Goal: Task Accomplishment & Management: Complete application form

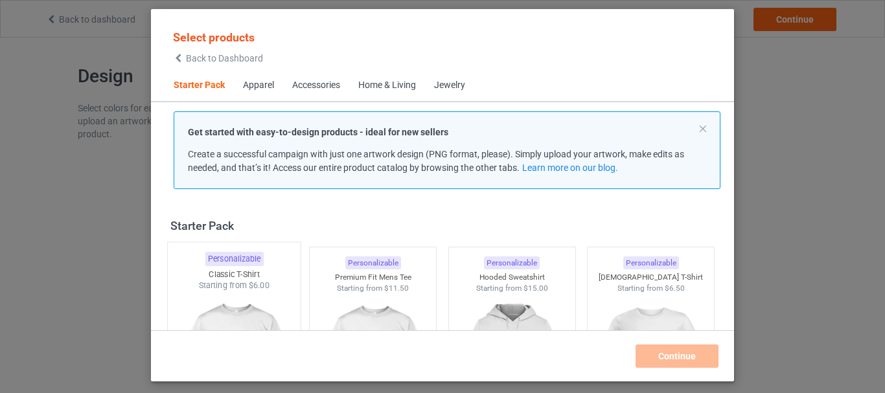
click at [221, 295] on img at bounding box center [234, 368] width 122 height 152
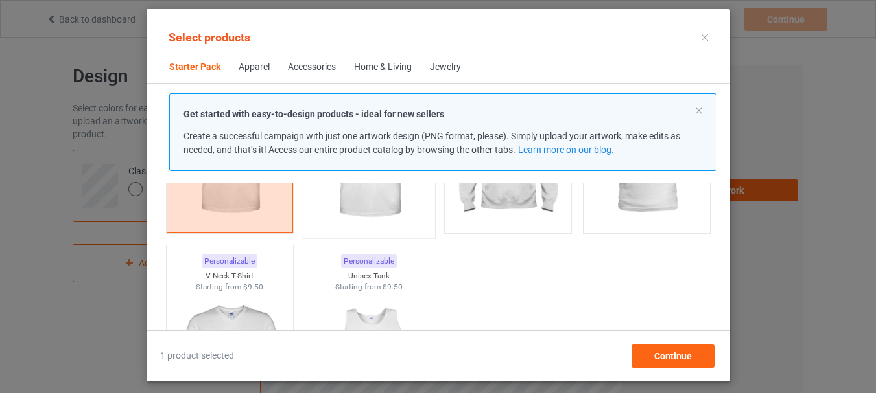
scroll to position [65, 0]
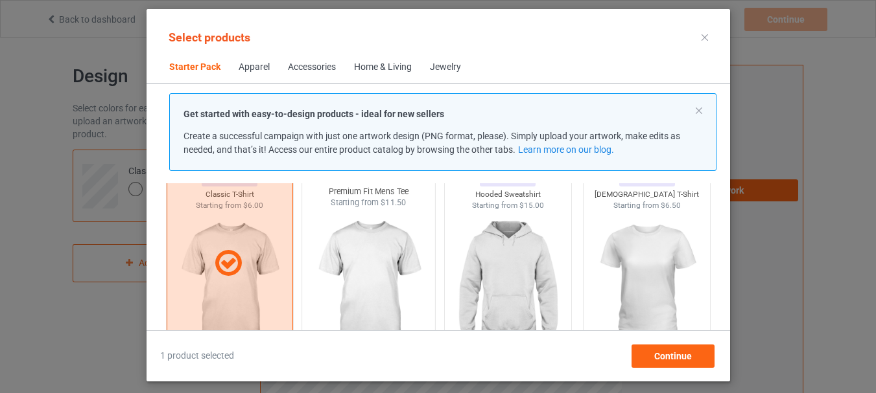
click at [380, 256] on img at bounding box center [368, 285] width 122 height 152
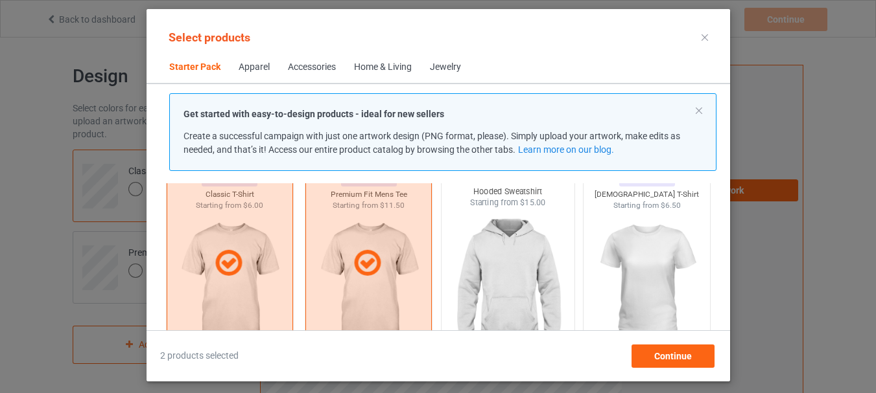
click at [540, 256] on img at bounding box center [508, 285] width 122 height 152
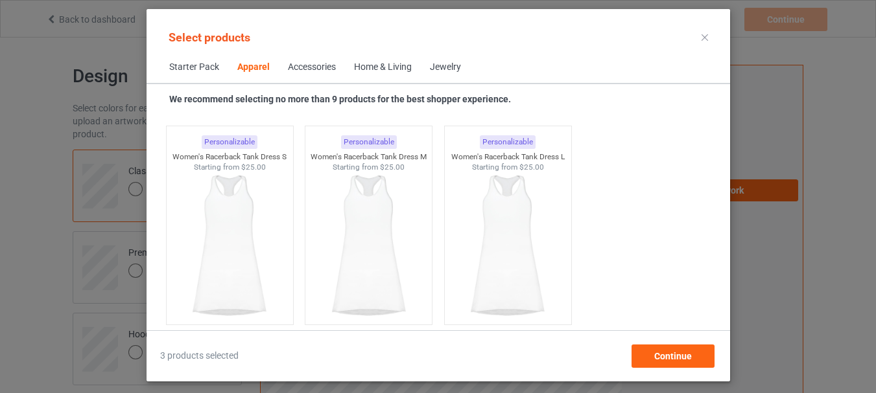
scroll to position [2787, 0]
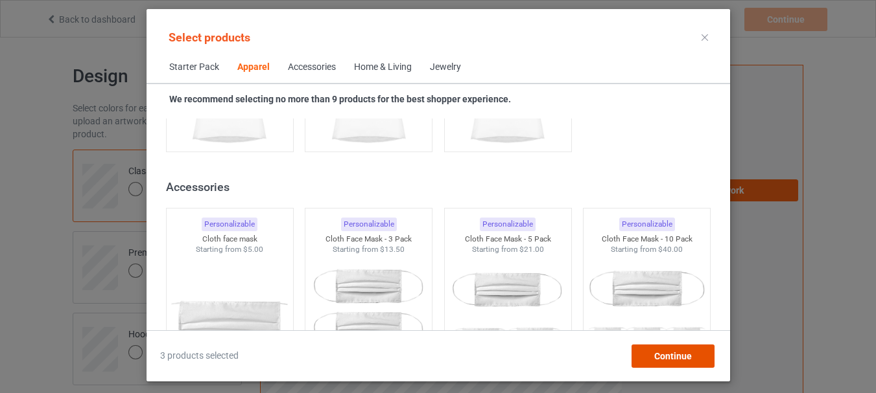
click at [647, 351] on div "Continue" at bounding box center [672, 356] width 83 height 23
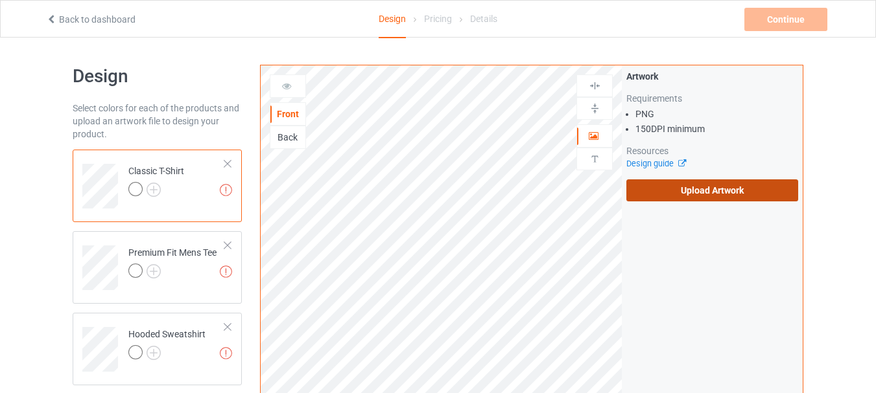
click at [659, 187] on label "Upload Artwork" at bounding box center [712, 191] width 172 height 22
click at [0, 0] on input "Upload Artwork" at bounding box center [0, 0] width 0 height 0
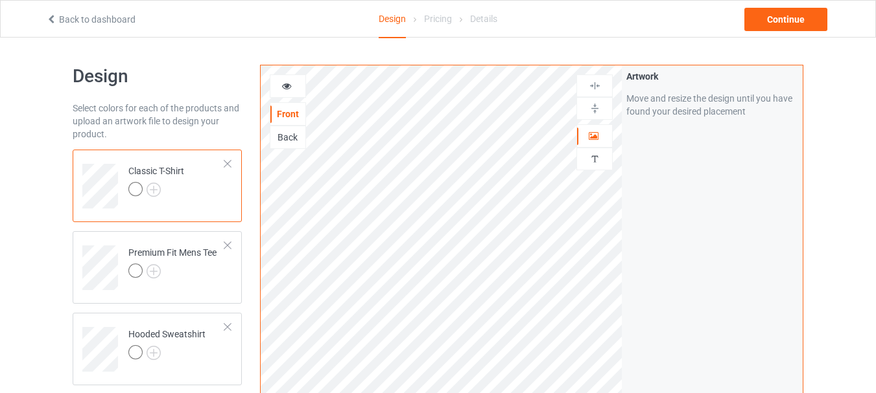
click at [135, 189] on div at bounding box center [135, 189] width 14 height 14
click at [155, 188] on img at bounding box center [153, 190] width 14 height 14
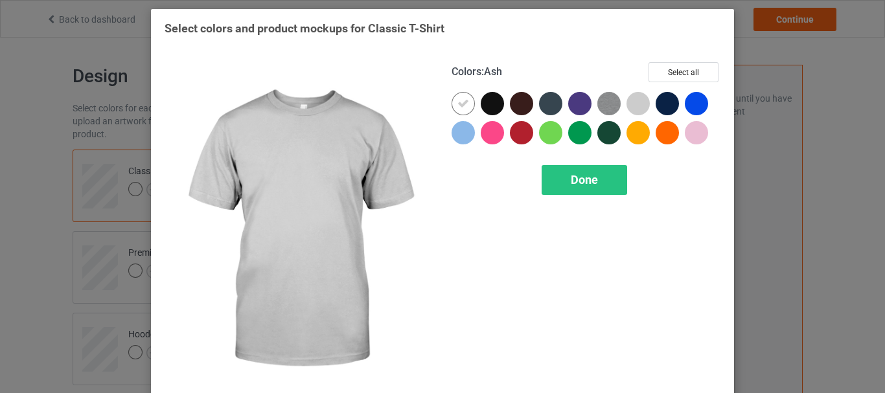
click at [637, 102] on div at bounding box center [638, 103] width 23 height 23
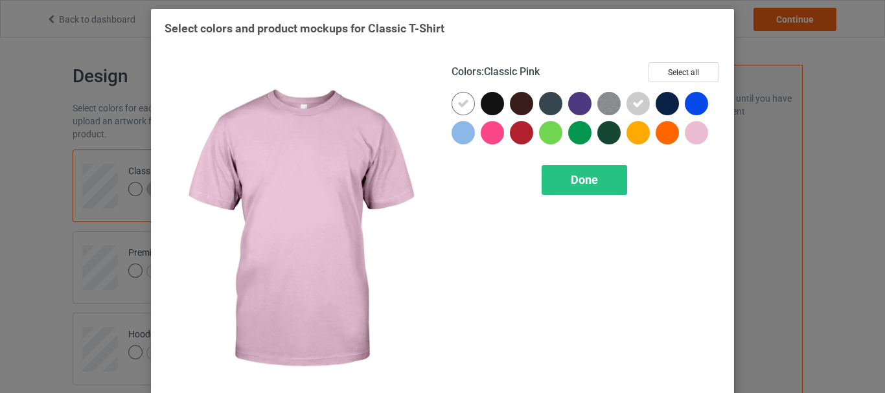
click at [693, 132] on div at bounding box center [696, 132] width 23 height 23
click at [693, 138] on icon at bounding box center [697, 133] width 12 height 12
click at [692, 133] on div at bounding box center [696, 132] width 23 height 23
click at [692, 130] on icon at bounding box center [697, 133] width 12 height 12
click at [692, 128] on div at bounding box center [696, 132] width 23 height 23
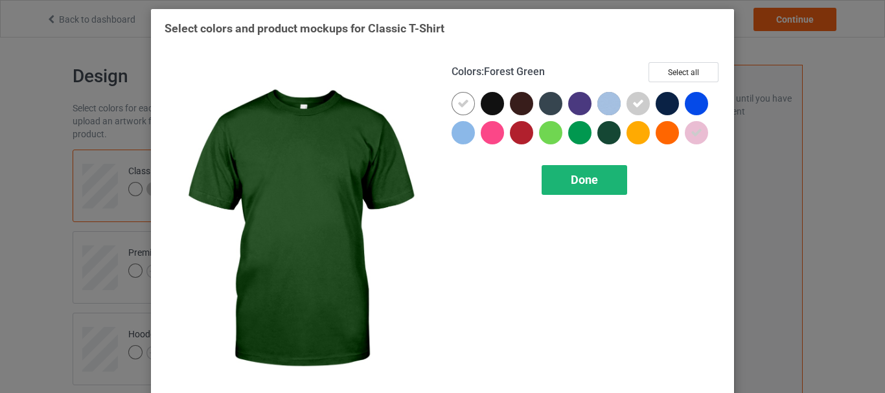
click at [575, 178] on span "Done" at bounding box center [584, 180] width 27 height 14
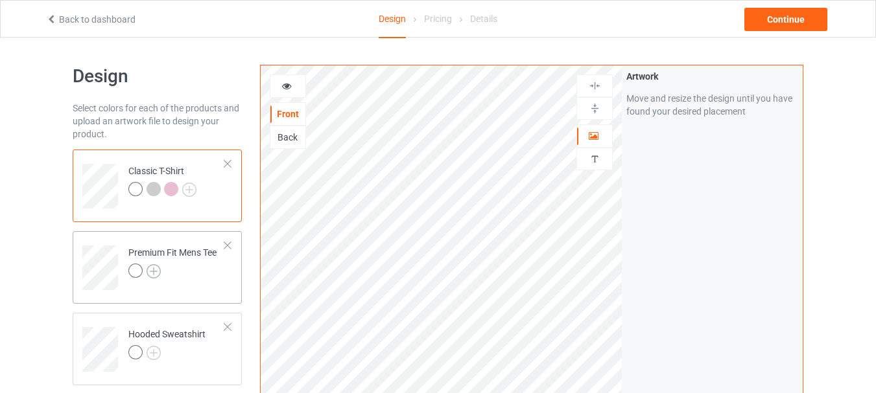
click at [152, 275] on img at bounding box center [153, 271] width 14 height 14
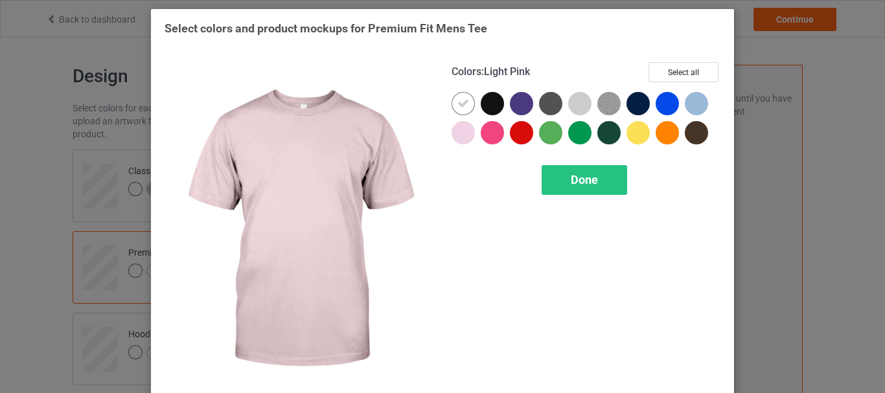
click at [460, 135] on div at bounding box center [463, 132] width 23 height 23
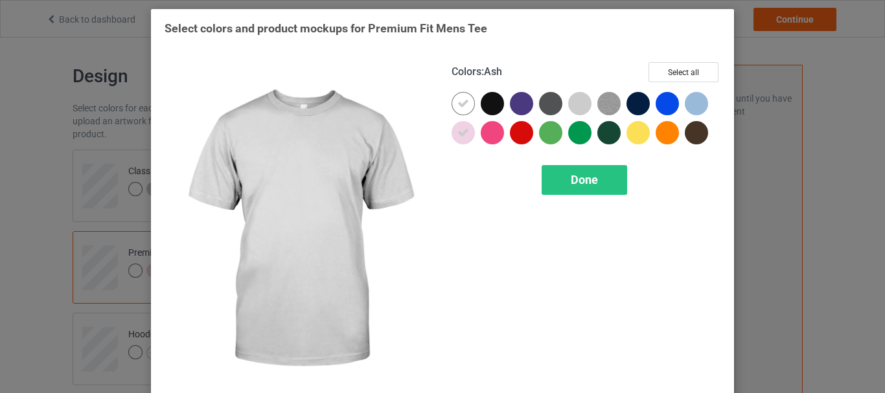
click at [578, 105] on div at bounding box center [579, 103] width 23 height 23
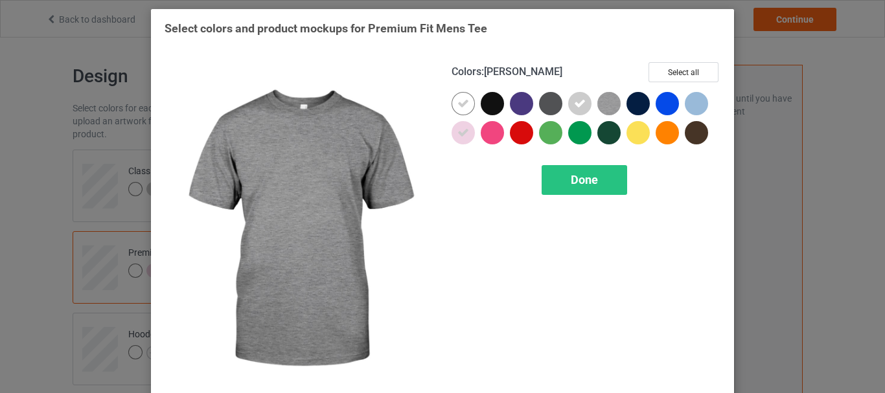
click at [607, 106] on img at bounding box center [609, 103] width 23 height 23
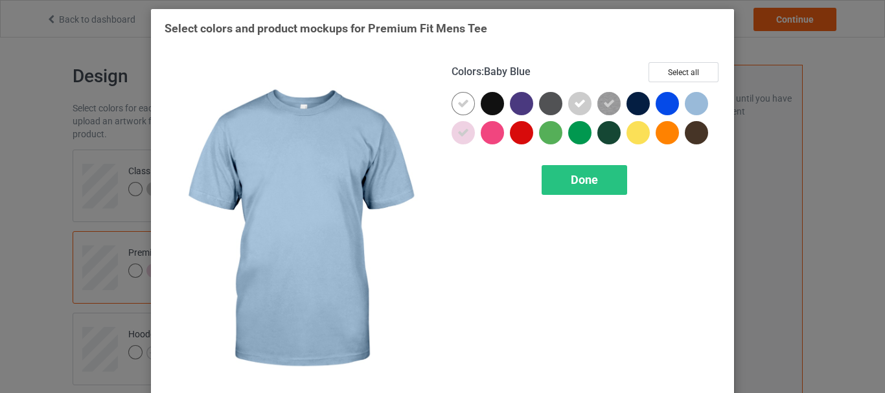
click at [699, 98] on div at bounding box center [696, 103] width 23 height 23
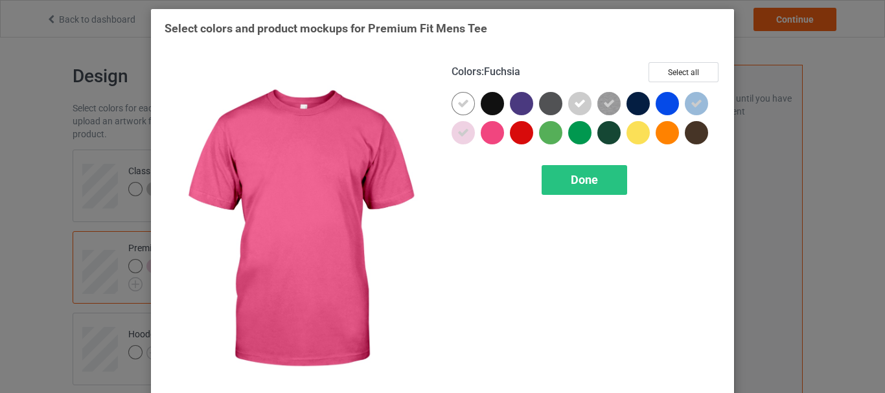
click at [578, 168] on div "Done" at bounding box center [585, 180] width 86 height 30
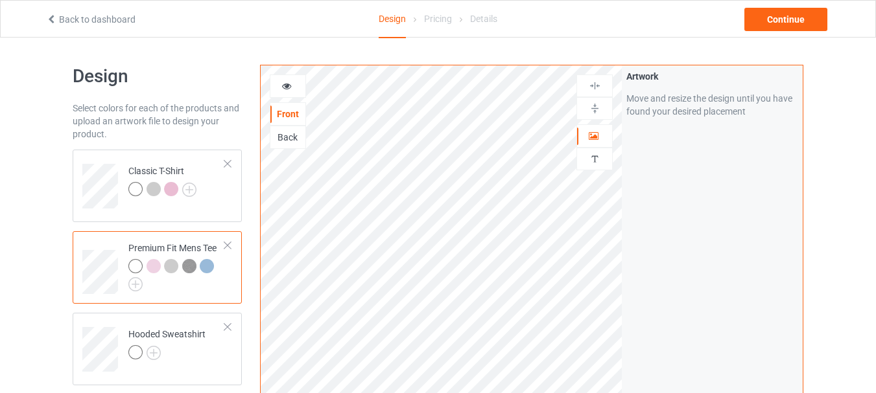
scroll to position [130, 0]
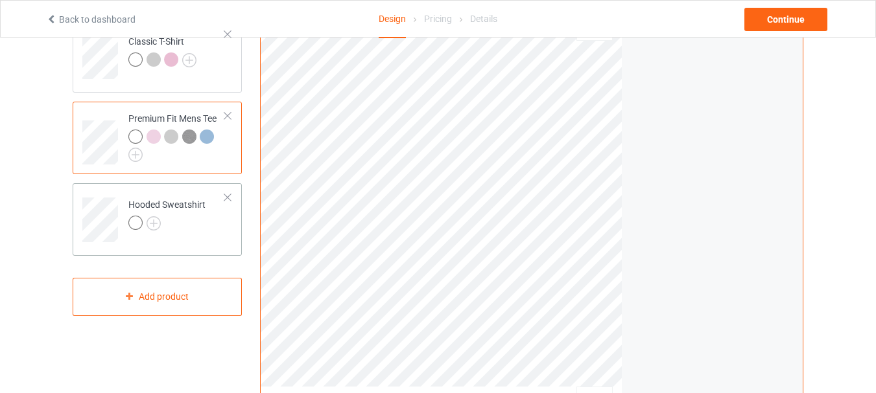
click at [137, 223] on div at bounding box center [135, 223] width 14 height 14
click at [154, 223] on img at bounding box center [153, 223] width 14 height 14
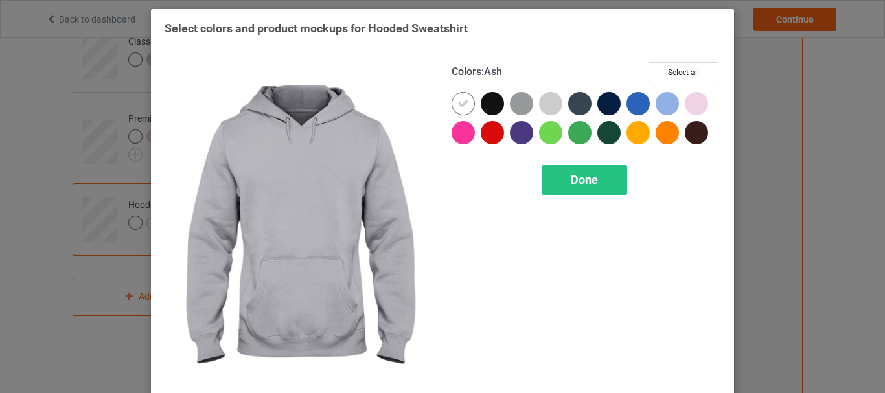
click at [548, 100] on div at bounding box center [550, 103] width 23 height 23
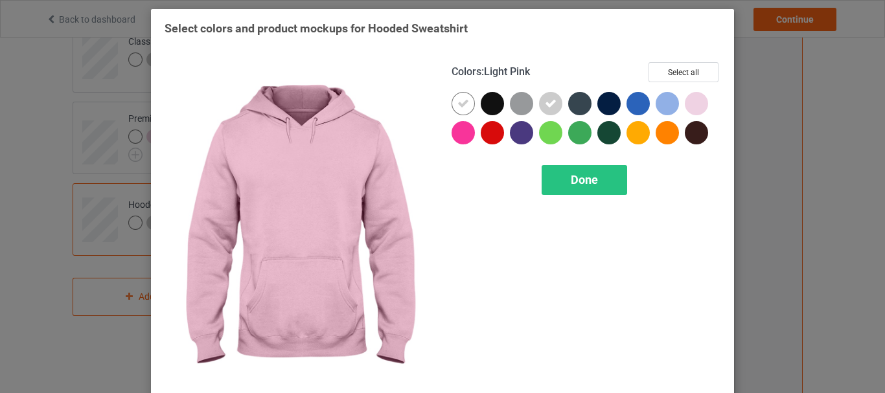
click at [701, 105] on div at bounding box center [696, 103] width 23 height 23
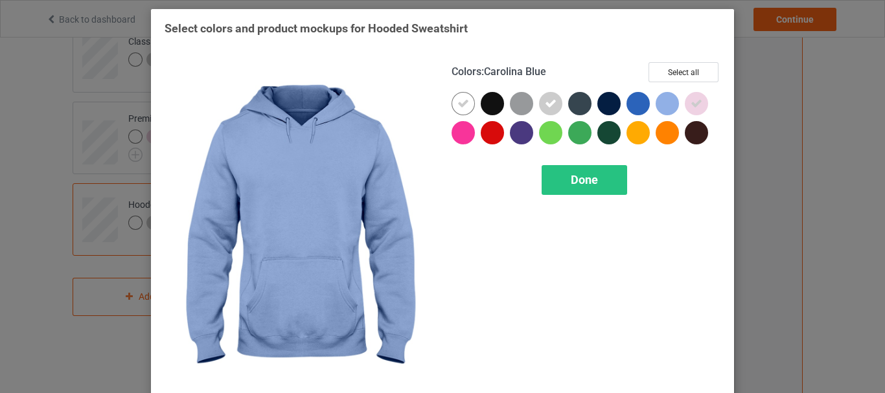
click at [659, 102] on div at bounding box center [667, 103] width 23 height 23
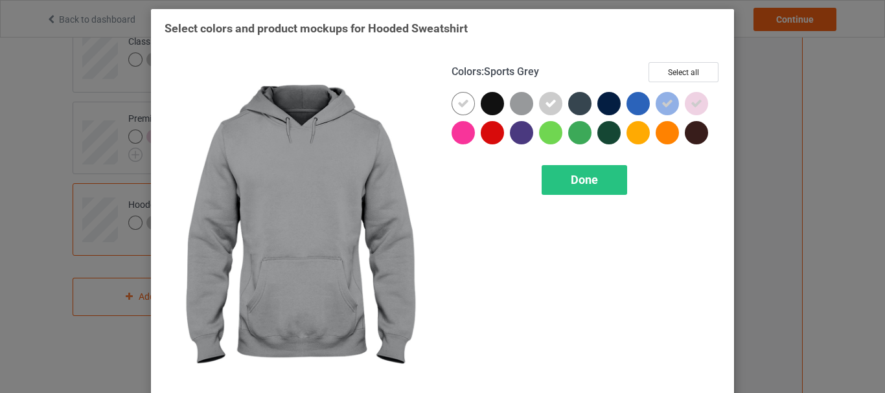
click at [528, 105] on div at bounding box center [524, 106] width 29 height 29
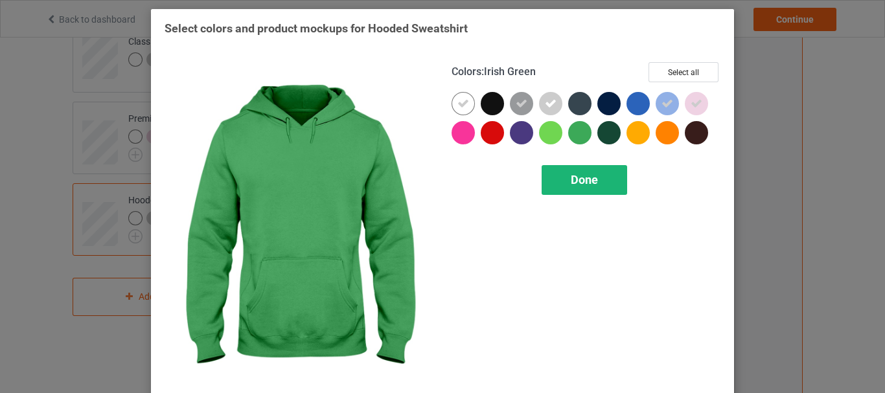
click at [564, 181] on div "Done" at bounding box center [585, 180] width 86 height 30
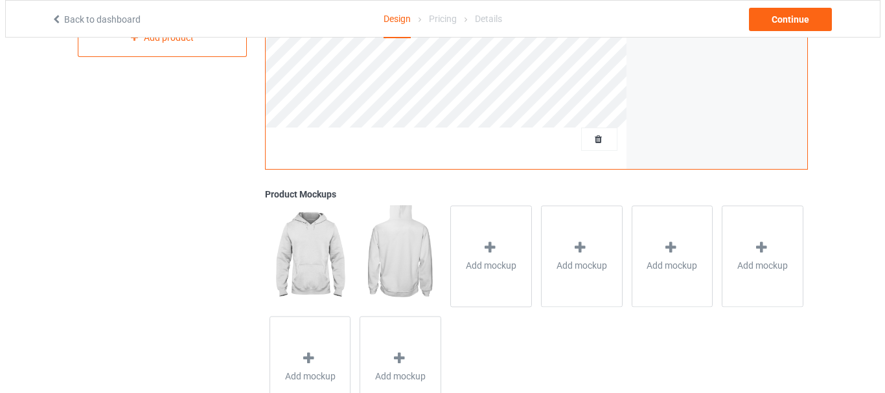
scroll to position [447, 0]
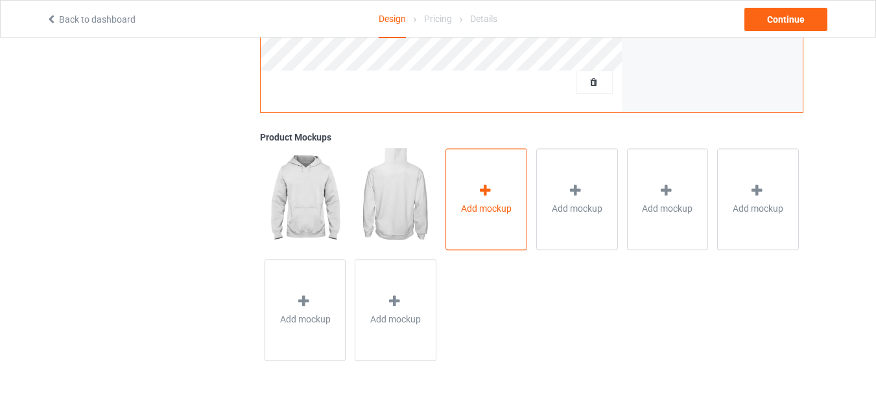
click at [517, 187] on div "Add mockup" at bounding box center [486, 199] width 82 height 102
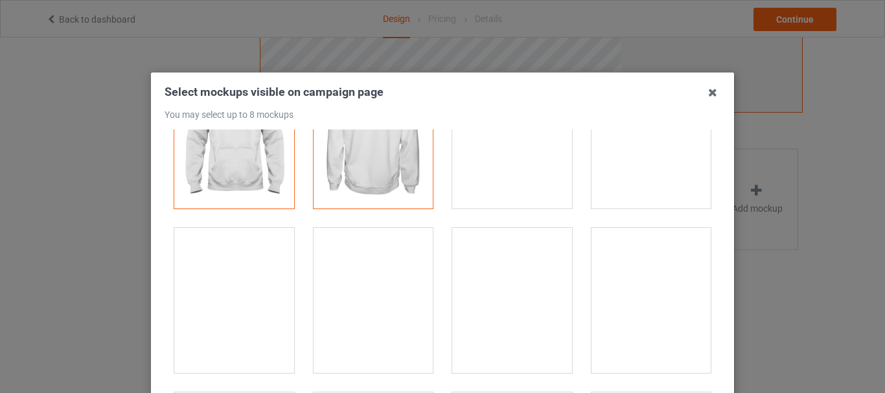
scroll to position [194, 0]
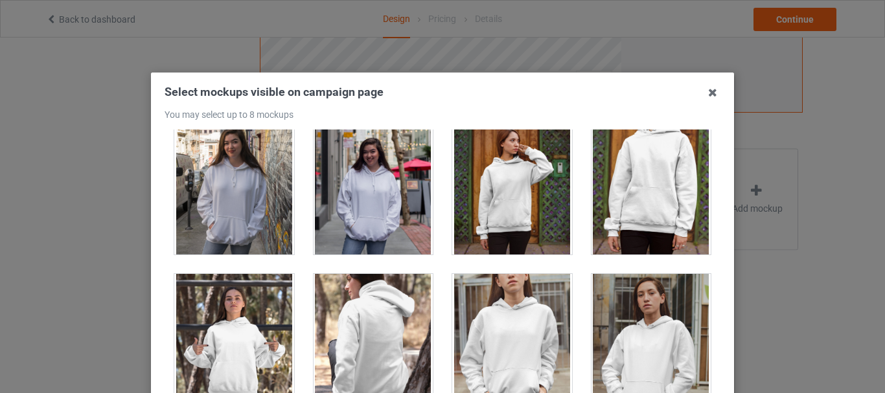
click at [511, 170] on div at bounding box center [512, 182] width 120 height 145
click at [234, 312] on div at bounding box center [234, 346] width 120 height 145
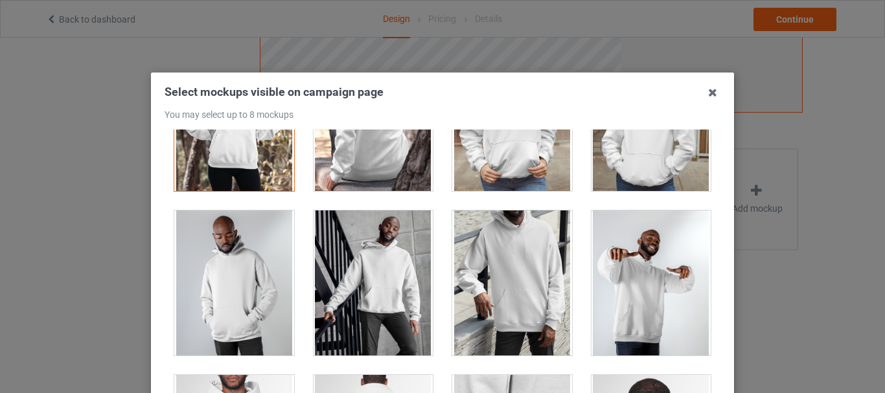
scroll to position [454, 0]
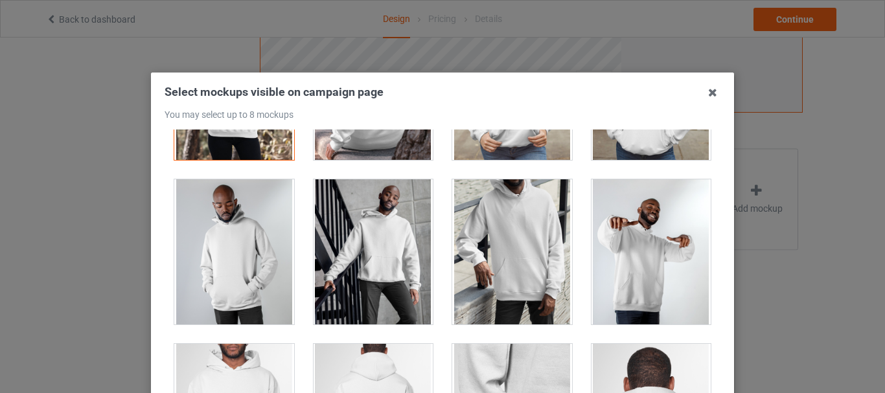
click at [380, 245] on div at bounding box center [374, 252] width 120 height 145
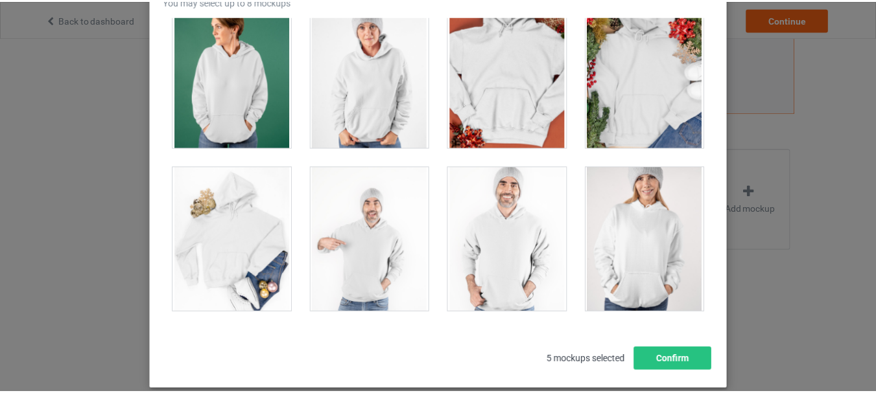
scroll to position [183, 0]
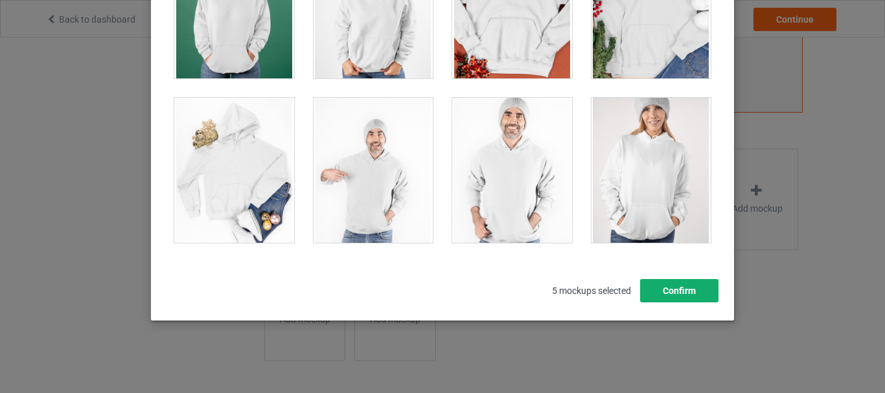
click at [681, 283] on button "Confirm" at bounding box center [679, 290] width 78 height 23
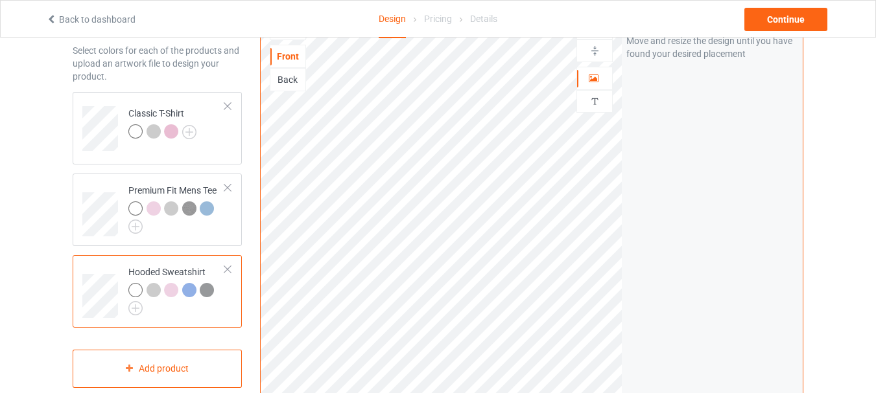
scroll to position [0, 0]
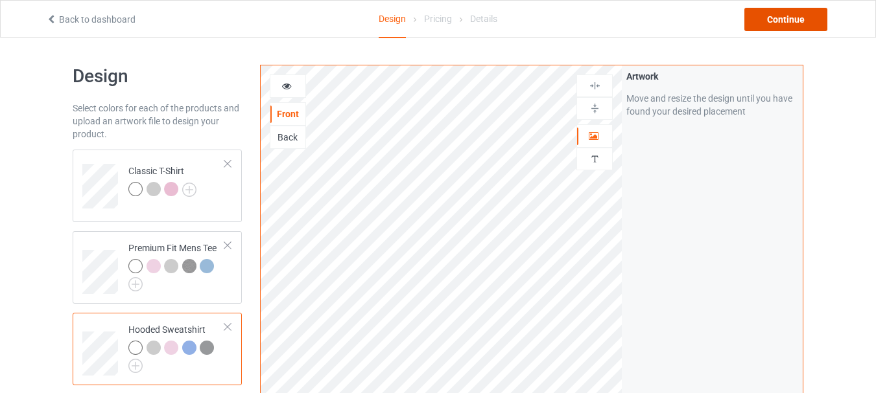
click at [778, 23] on div "Continue" at bounding box center [785, 19] width 83 height 23
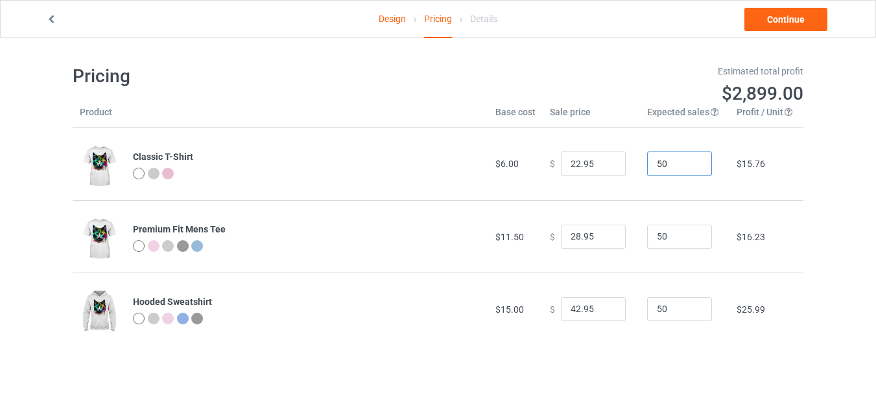
drag, startPoint x: 668, startPoint y: 170, endPoint x: 614, endPoint y: 166, distance: 53.9
click at [614, 166] on tr "Classic T-Shirt $6.00 $ 22.95 50 $15.76" at bounding box center [438, 164] width 730 height 73
type input "25"
drag, startPoint x: 669, startPoint y: 240, endPoint x: 594, endPoint y: 240, distance: 74.5
click at [594, 240] on tr "Premium Fit Mens Tee $11.50 $ 28.95 50 $16.23" at bounding box center [438, 236] width 730 height 73
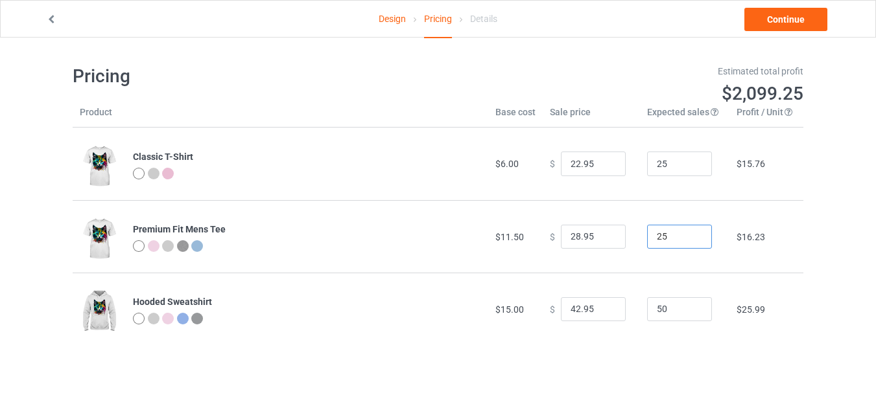
type input "25"
drag, startPoint x: 654, startPoint y: 311, endPoint x: 631, endPoint y: 311, distance: 23.3
click at [631, 311] on tr "Hooded Sweatshirt $15.00 $ 42.95 50 $25.99" at bounding box center [438, 309] width 730 height 73
drag, startPoint x: 671, startPoint y: 305, endPoint x: 603, endPoint y: 305, distance: 68.0
click at [603, 305] on tr "Hooded Sweatshirt $15.00 $ 42.95 50 $25.99" at bounding box center [438, 309] width 730 height 73
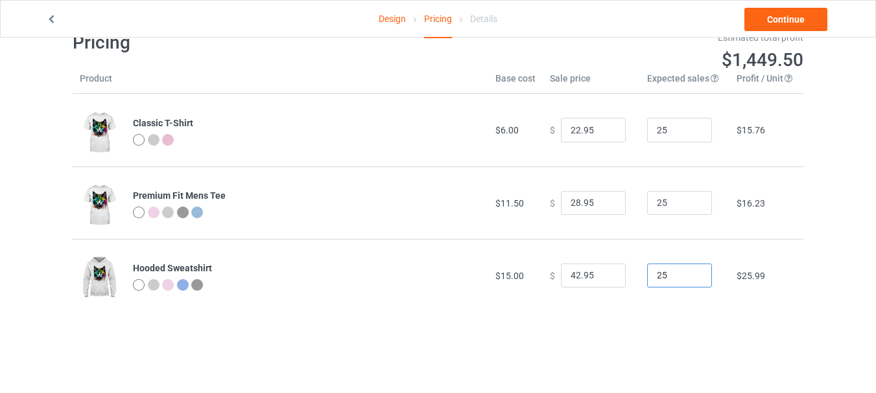
scroll to position [38, 0]
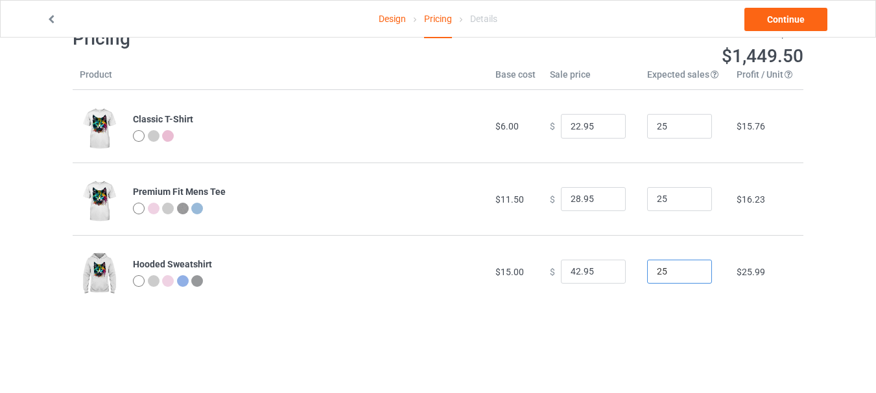
type input "25"
click at [814, 255] on div "Design Pricing Details Continue Pricing Estimated total profit $1,449.50 Produc…" at bounding box center [438, 167] width 876 height 335
click at [697, 269] on input "25" at bounding box center [679, 272] width 65 height 25
click at [576, 268] on input "42.95" at bounding box center [593, 272] width 65 height 25
click at [668, 130] on input "25" at bounding box center [679, 126] width 65 height 25
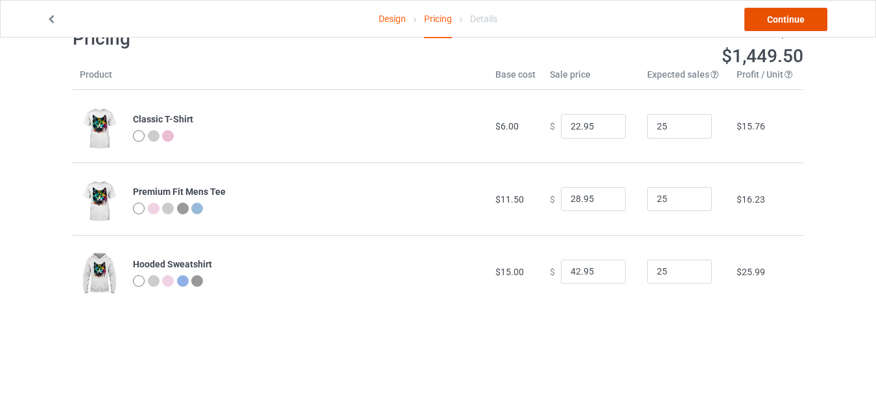
click at [776, 19] on link "Continue" at bounding box center [785, 19] width 83 height 23
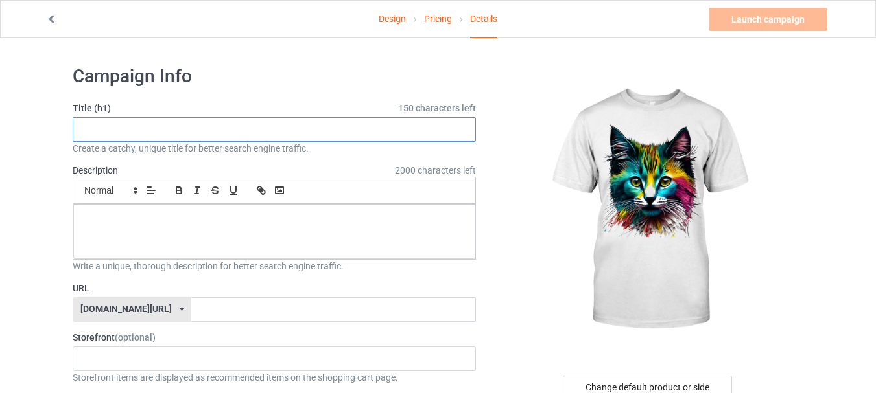
click at [187, 137] on input "text" at bounding box center [274, 129] width 403 height 25
type input "cat colors"
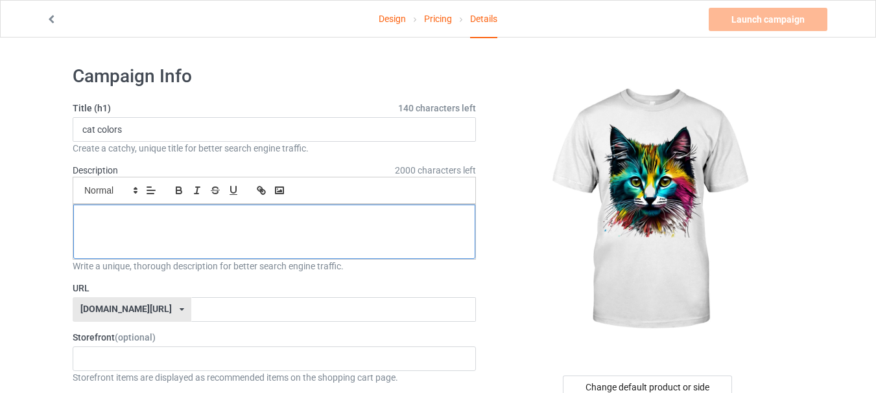
click at [124, 208] on div at bounding box center [274, 232] width 402 height 54
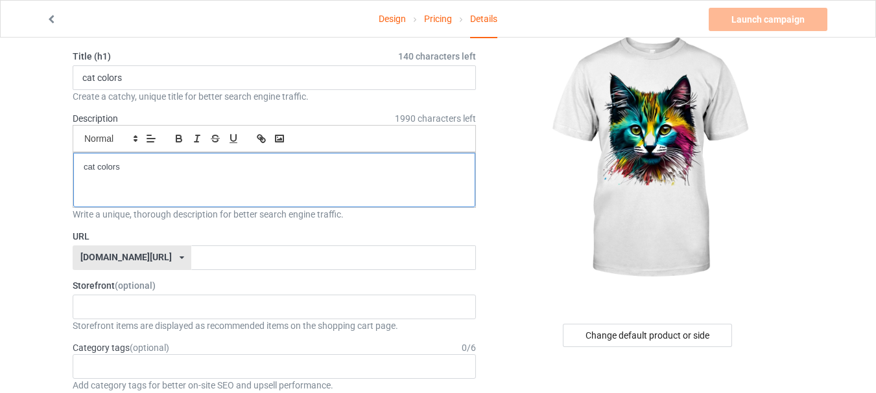
scroll to position [194, 0]
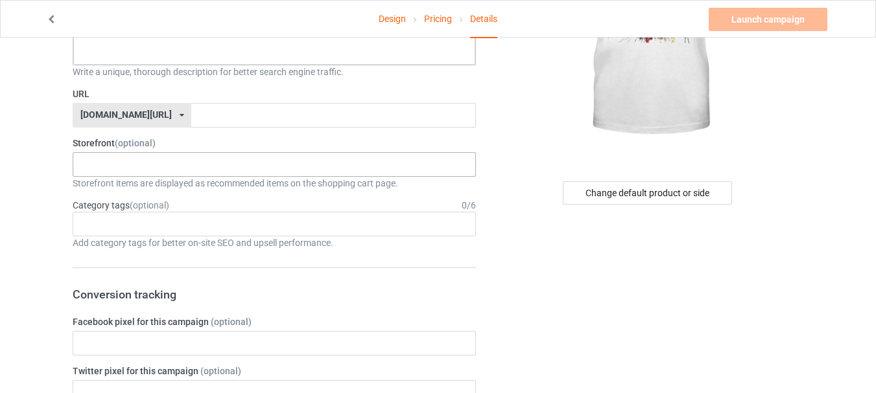
click at [137, 159] on div "No result found" at bounding box center [274, 164] width 403 height 25
click at [209, 111] on input "text" at bounding box center [333, 115] width 284 height 25
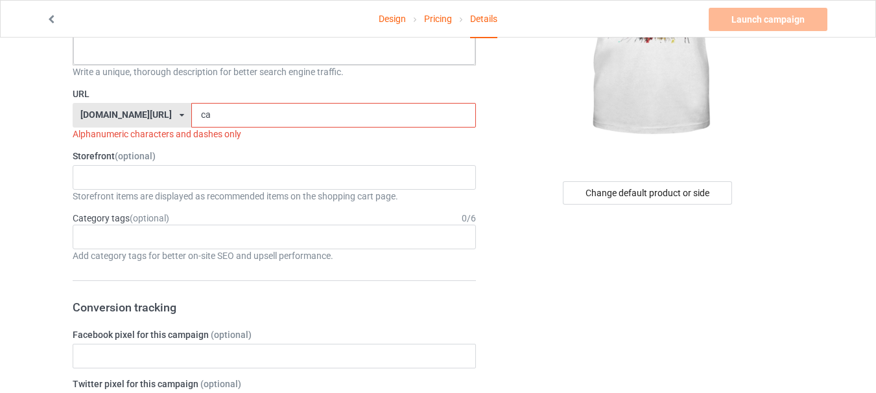
type input "c"
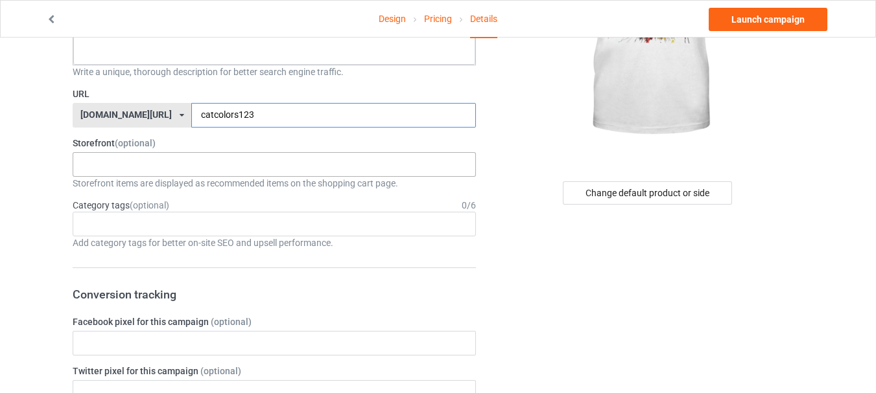
type input "catcolors123"
click at [103, 167] on div "No result found" at bounding box center [274, 164] width 403 height 25
click at [202, 235] on div "Age > [DEMOGRAPHIC_DATA] > 1 Age > [DEMOGRAPHIC_DATA] Months > 1 Month Age > [D…" at bounding box center [274, 224] width 403 height 25
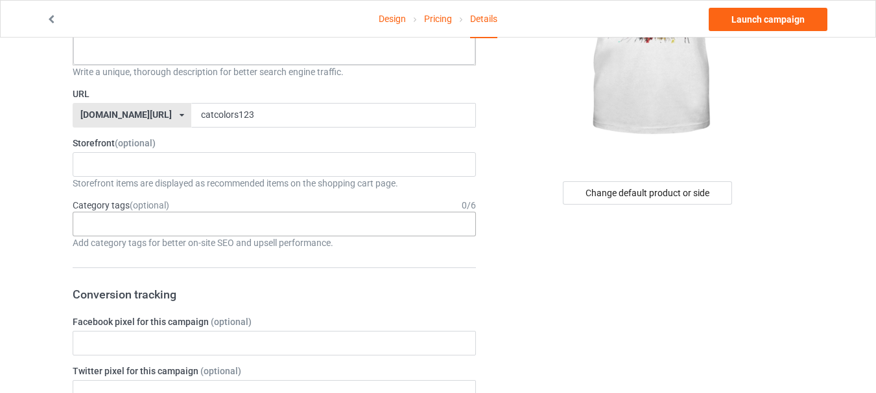
click at [172, 235] on div "Age > [DEMOGRAPHIC_DATA] > 1 Age > [DEMOGRAPHIC_DATA] Months > 1 Month Age > [D…" at bounding box center [274, 224] width 403 height 25
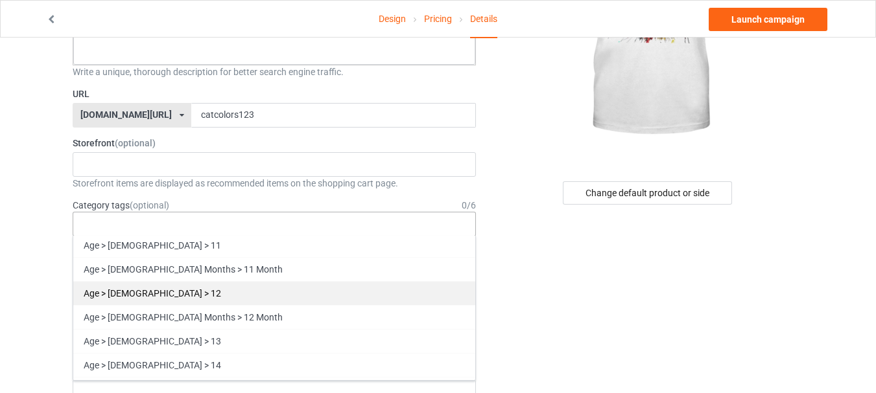
scroll to position [454, 0]
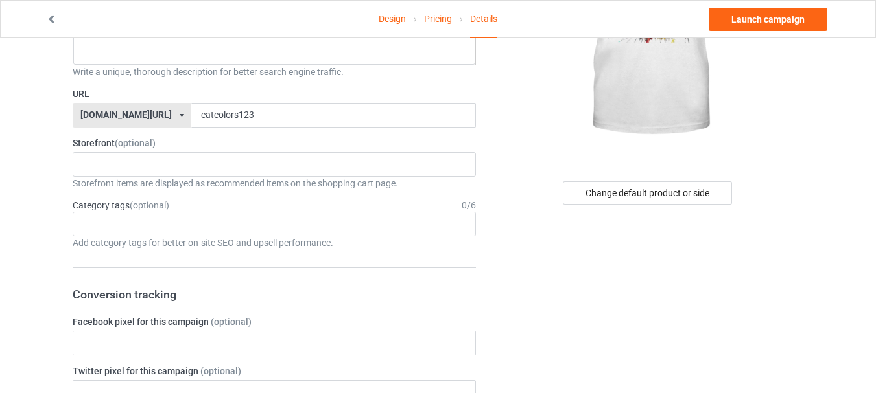
drag, startPoint x: 633, startPoint y: 297, endPoint x: 613, endPoint y: 295, distance: 20.2
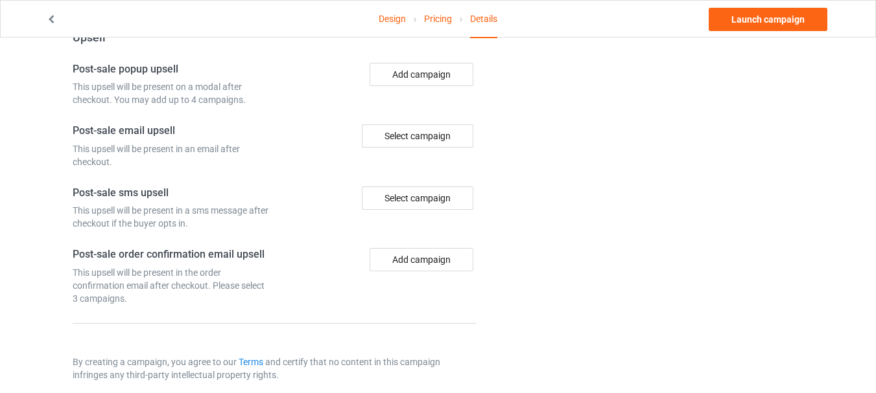
scroll to position [988, 0]
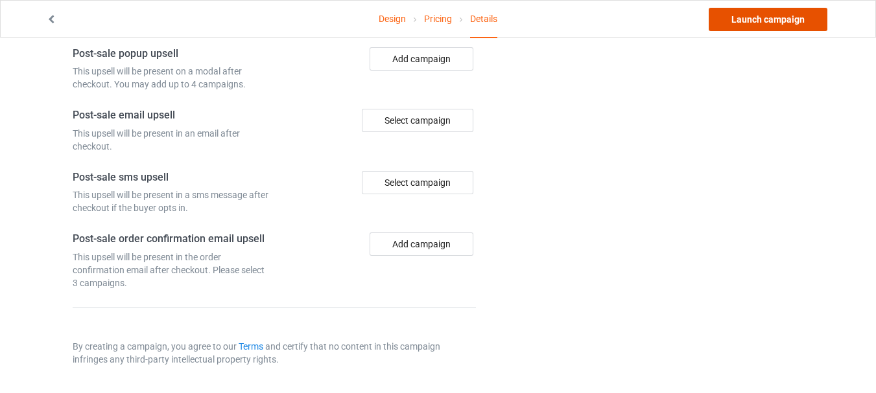
click at [779, 17] on link "Launch campaign" at bounding box center [767, 19] width 119 height 23
